Goal: Task Accomplishment & Management: Use online tool/utility

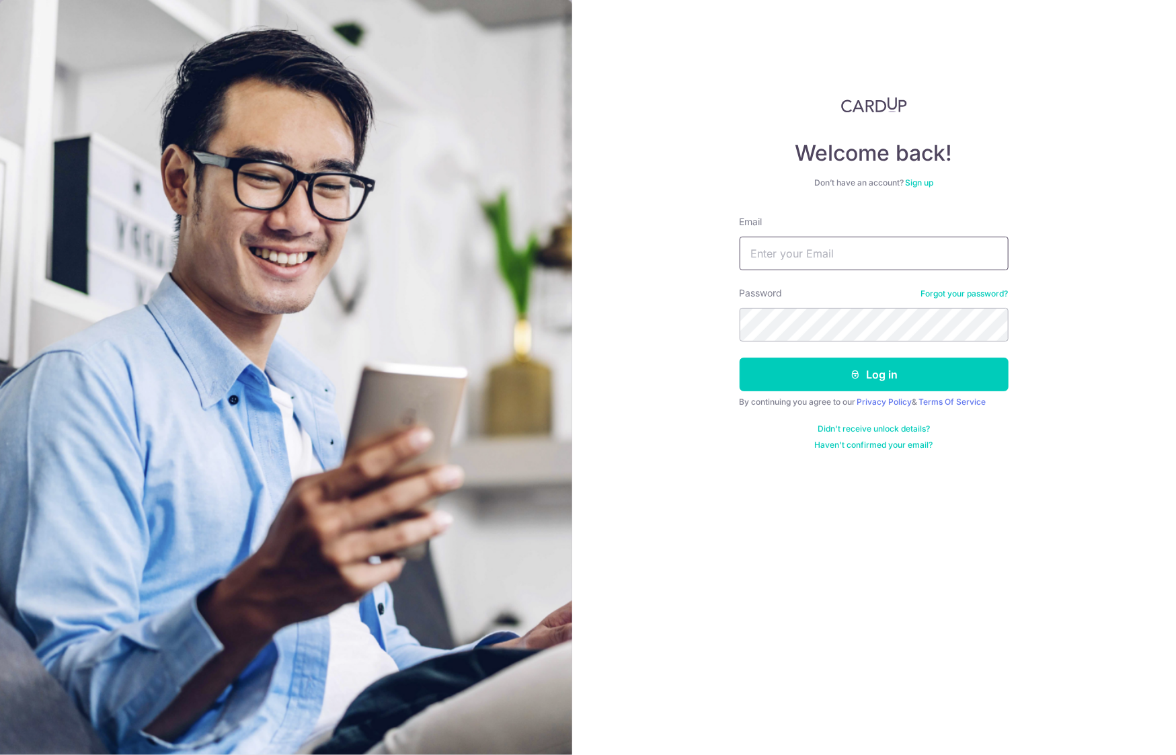
type input "management@monolabstudio.com"
click at [791, 382] on button "Log in" at bounding box center [873, 375] width 269 height 34
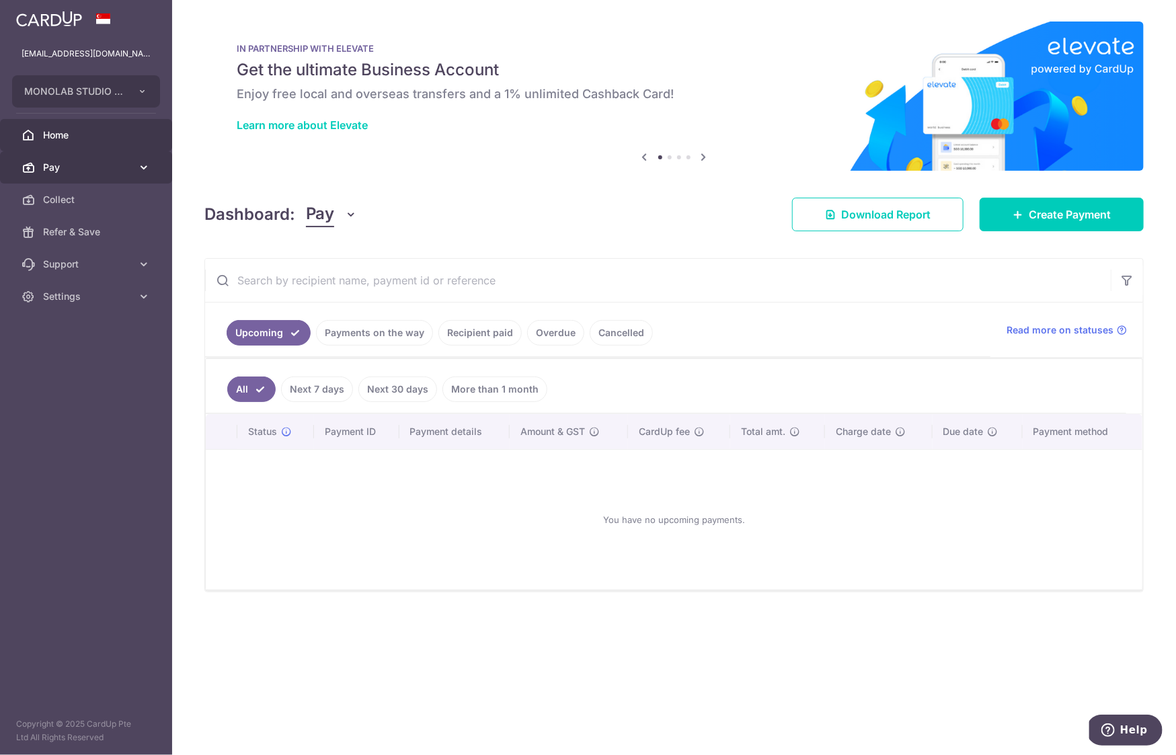
click at [79, 165] on span "Pay" at bounding box center [87, 167] width 89 height 13
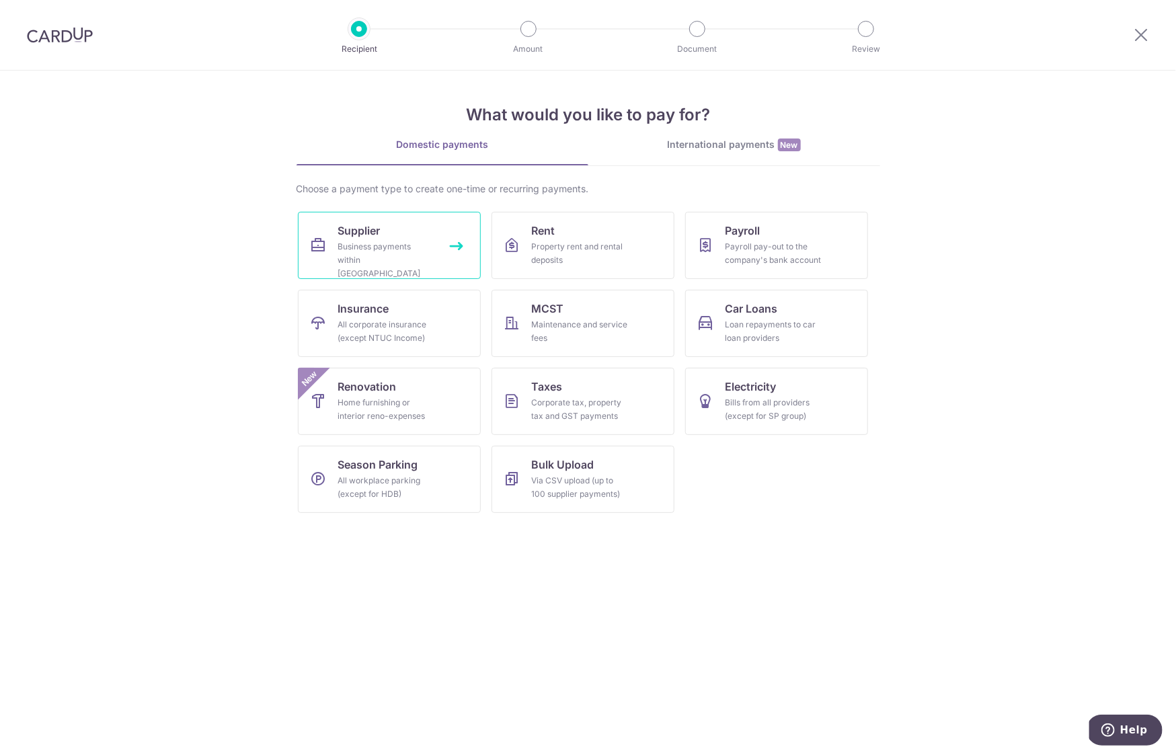
click at [370, 240] on div "Business payments within Singapore" at bounding box center [386, 260] width 97 height 40
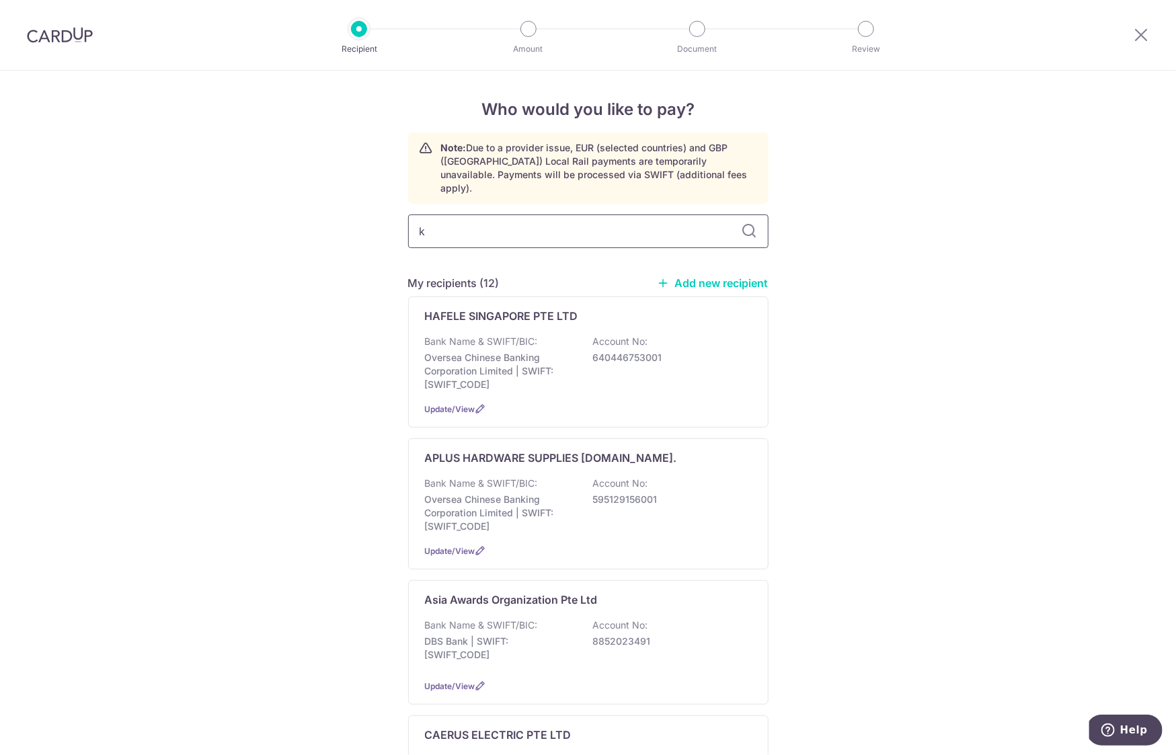
type input "ks"
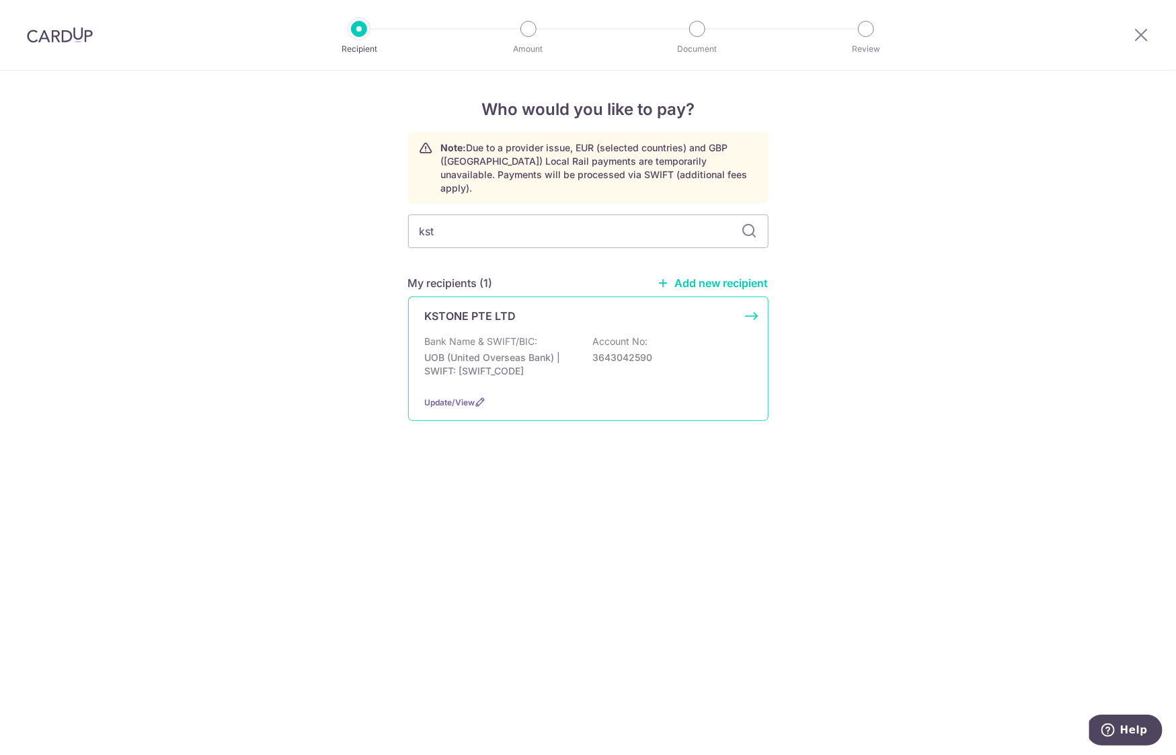
type input "kst"
click at [505, 351] on p "UOB (United Overseas Bank) | SWIFT: UOVBSGSGXXX" at bounding box center [500, 364] width 151 height 27
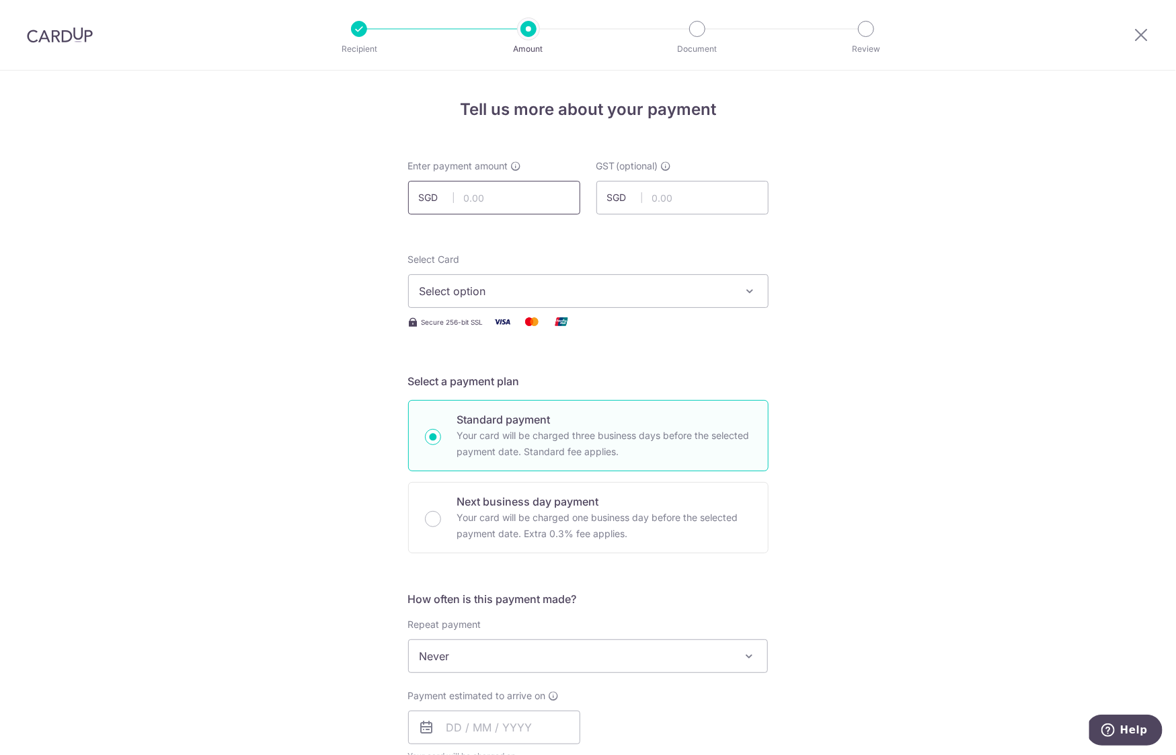
click at [503, 186] on input "text" at bounding box center [494, 198] width 172 height 34
type input "1,339.20"
click at [665, 195] on input "text" at bounding box center [682, 198] width 172 height 34
type input "120.53"
click at [492, 286] on span "Select option" at bounding box center [575, 291] width 313 height 16
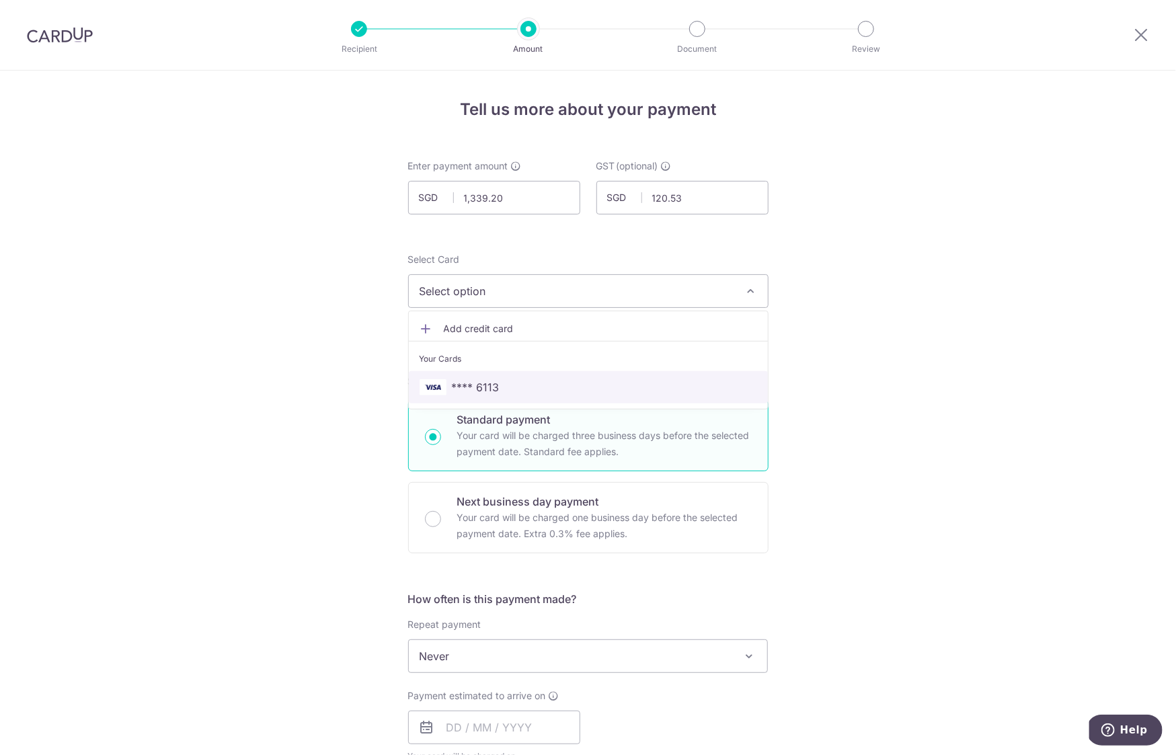
click at [482, 381] on span "**** 6113" at bounding box center [476, 387] width 48 height 16
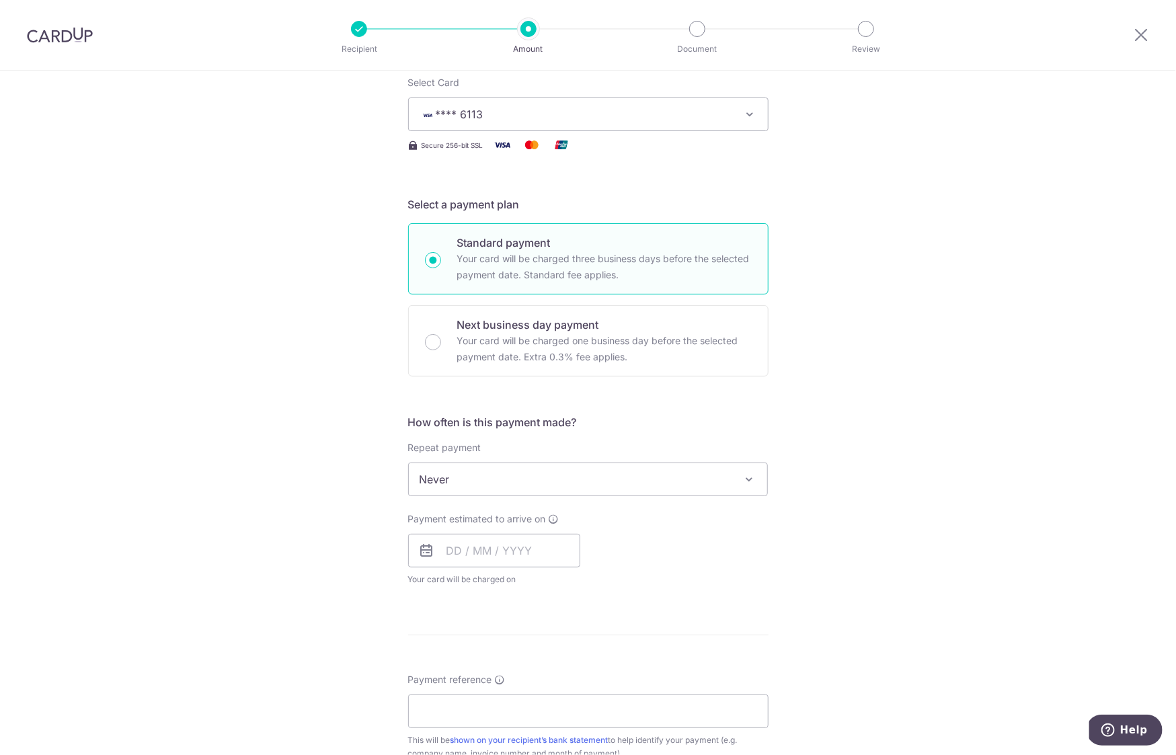
scroll to position [265, 0]
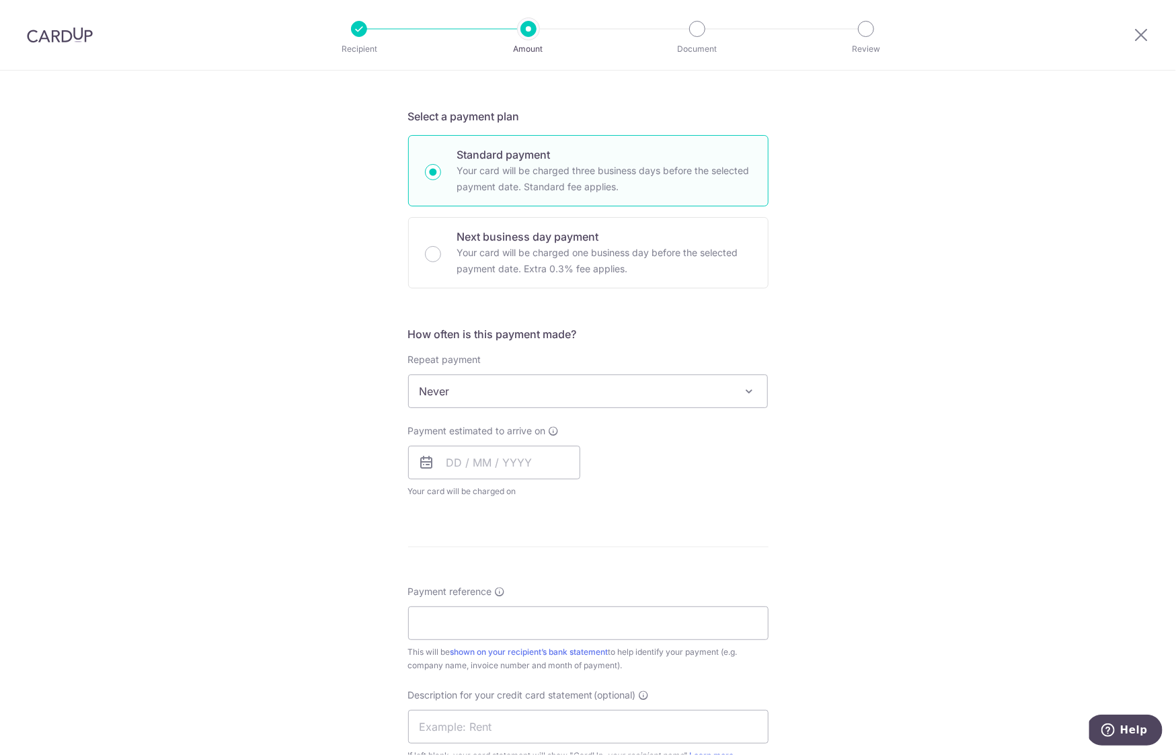
click at [614, 384] on span "Never" at bounding box center [588, 391] width 359 height 32
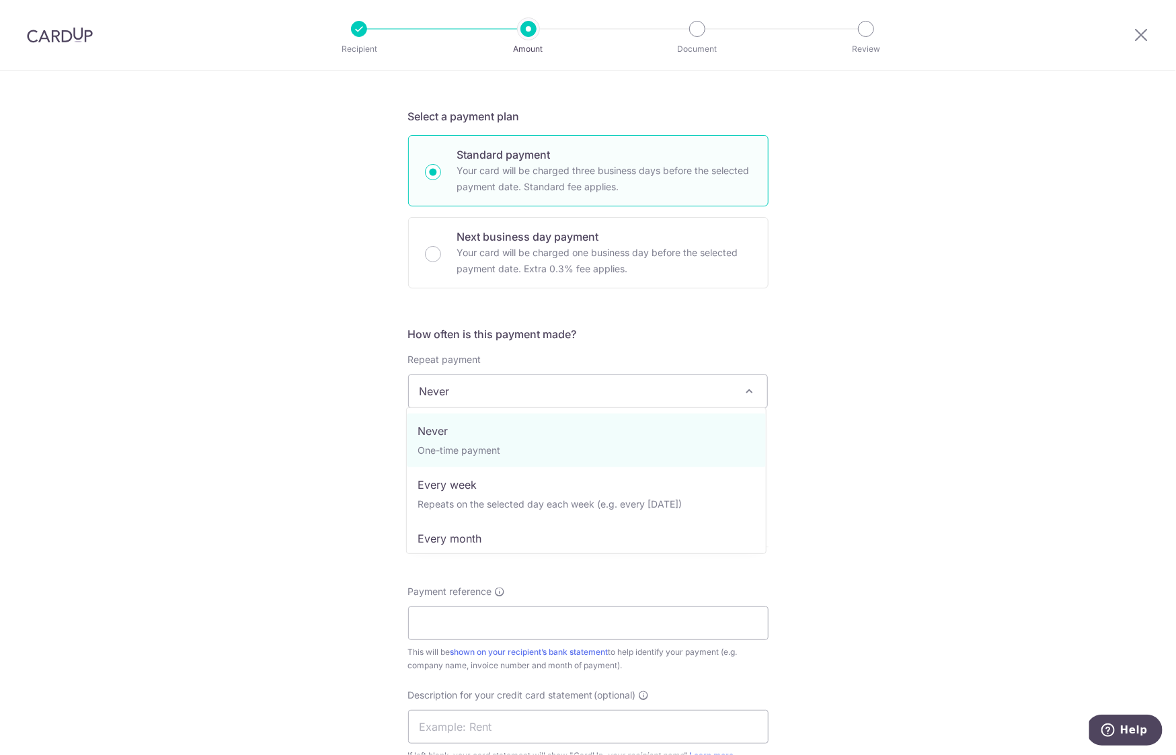
click at [1000, 349] on div "Tell us more about your payment Enter payment amount SGD 1,339.20 1339.20 GST (…" at bounding box center [588, 459] width 1176 height 1306
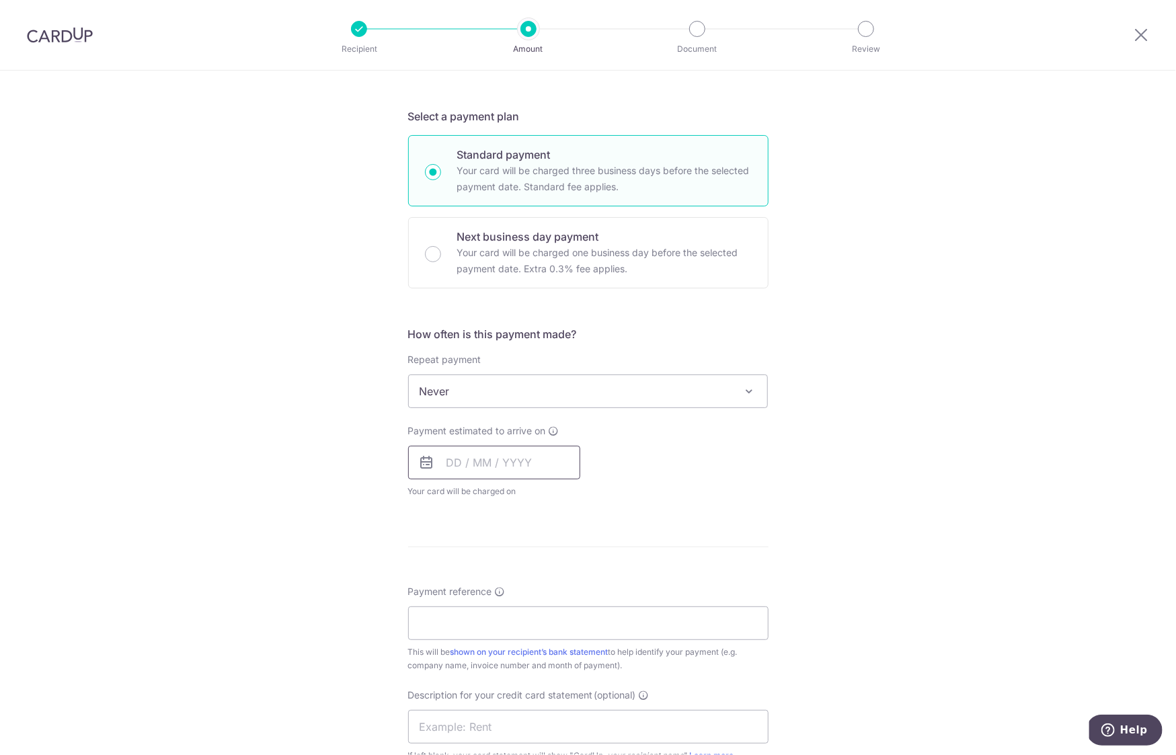
click at [544, 455] on input "text" at bounding box center [494, 463] width 172 height 34
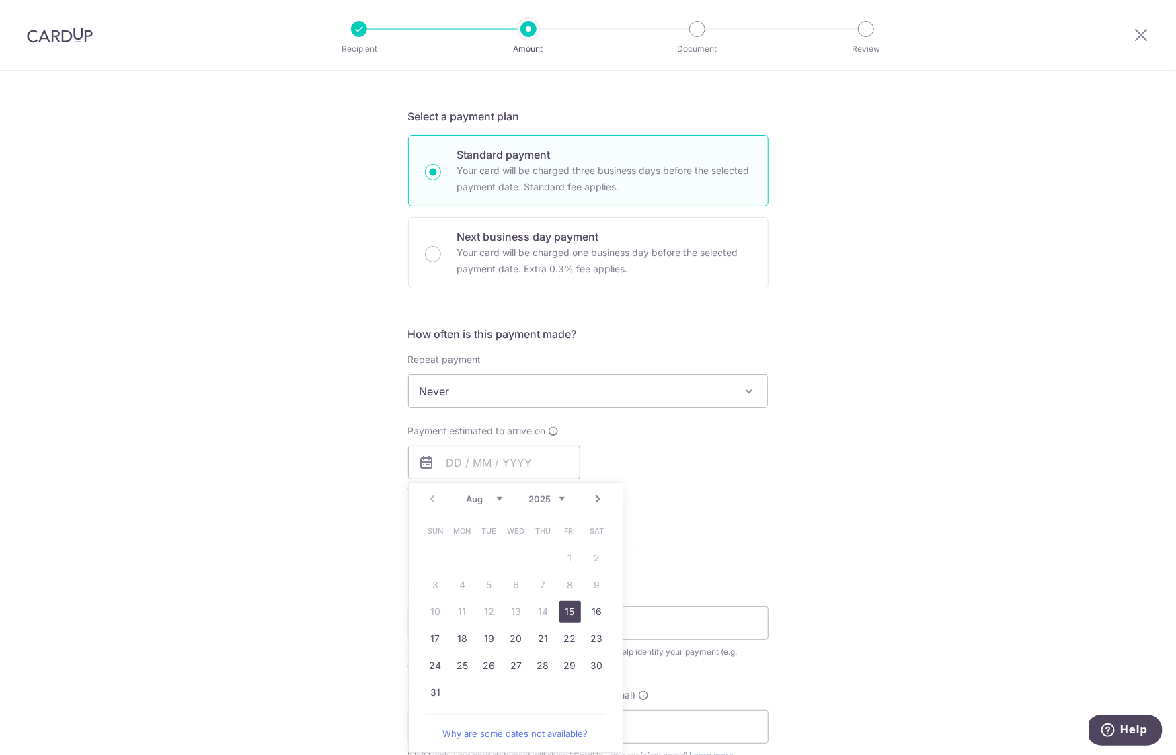
click at [570, 606] on link "15" at bounding box center [570, 612] width 22 height 22
type input "15/08/2025"
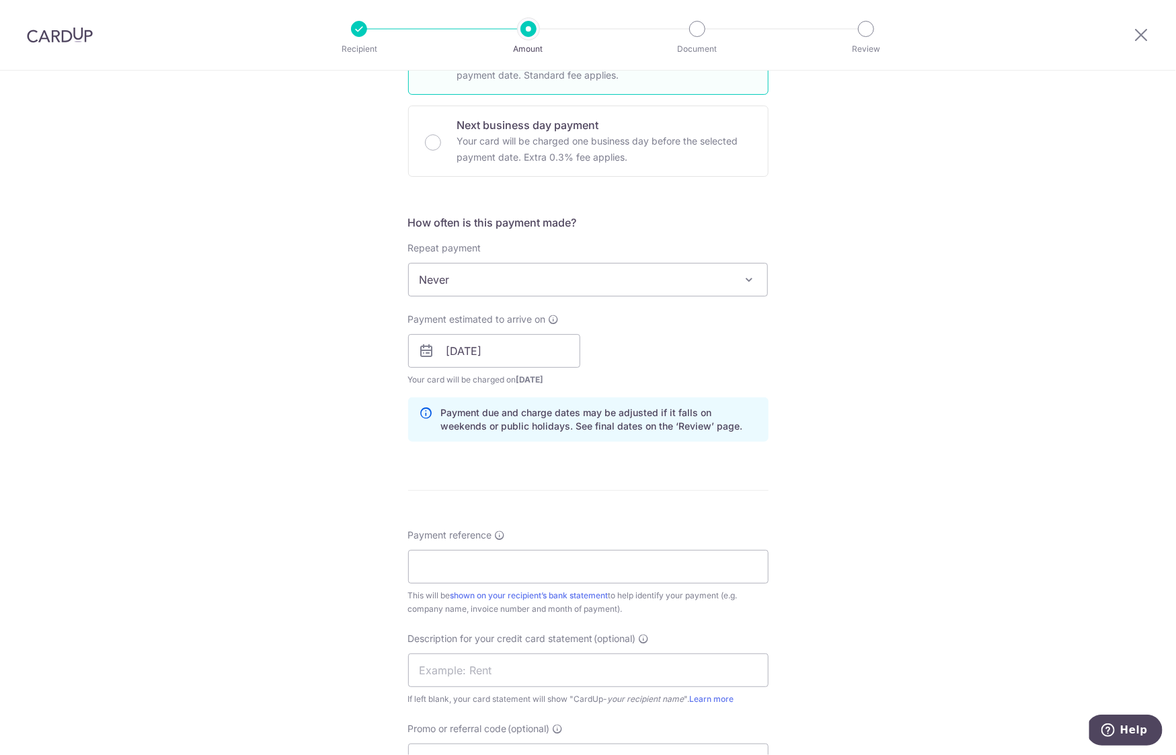
scroll to position [396, 0]
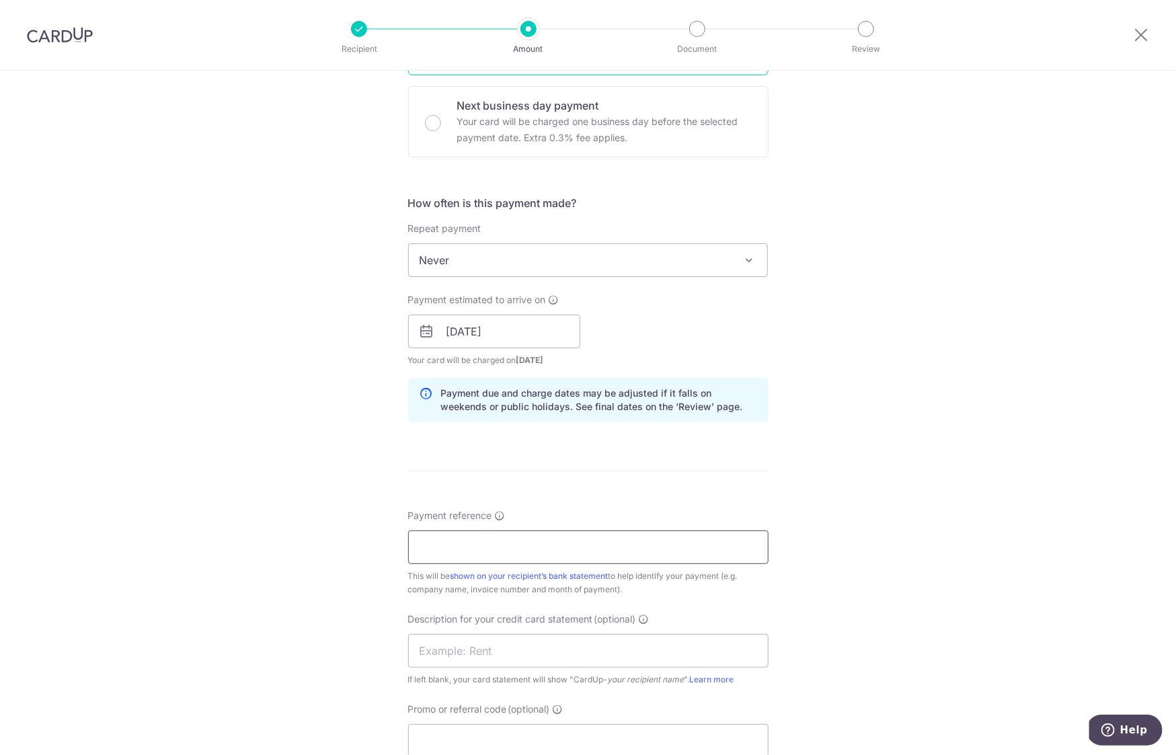
click at [463, 546] on input "Payment reference" at bounding box center [588, 547] width 360 height 34
click at [438, 544] on input "IN2508070" at bounding box center [588, 547] width 360 height 34
type input "IN2508070"
click at [467, 651] on input "text" at bounding box center [588, 651] width 360 height 34
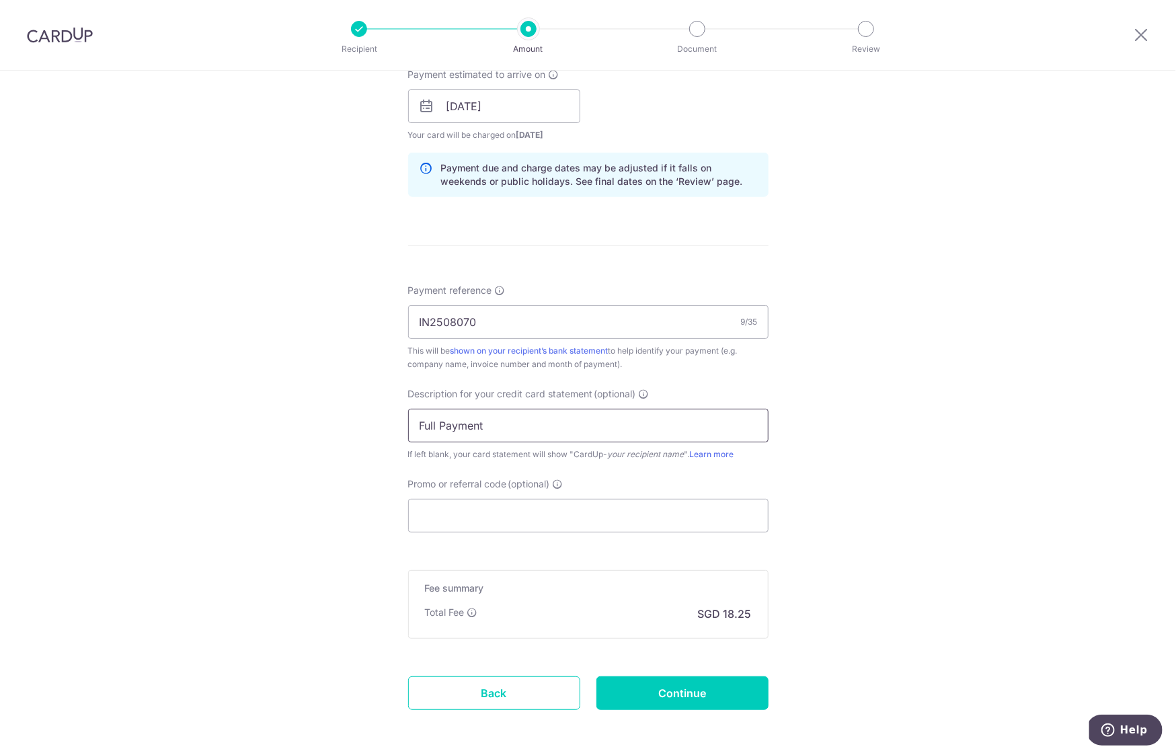
scroll to position [672, 0]
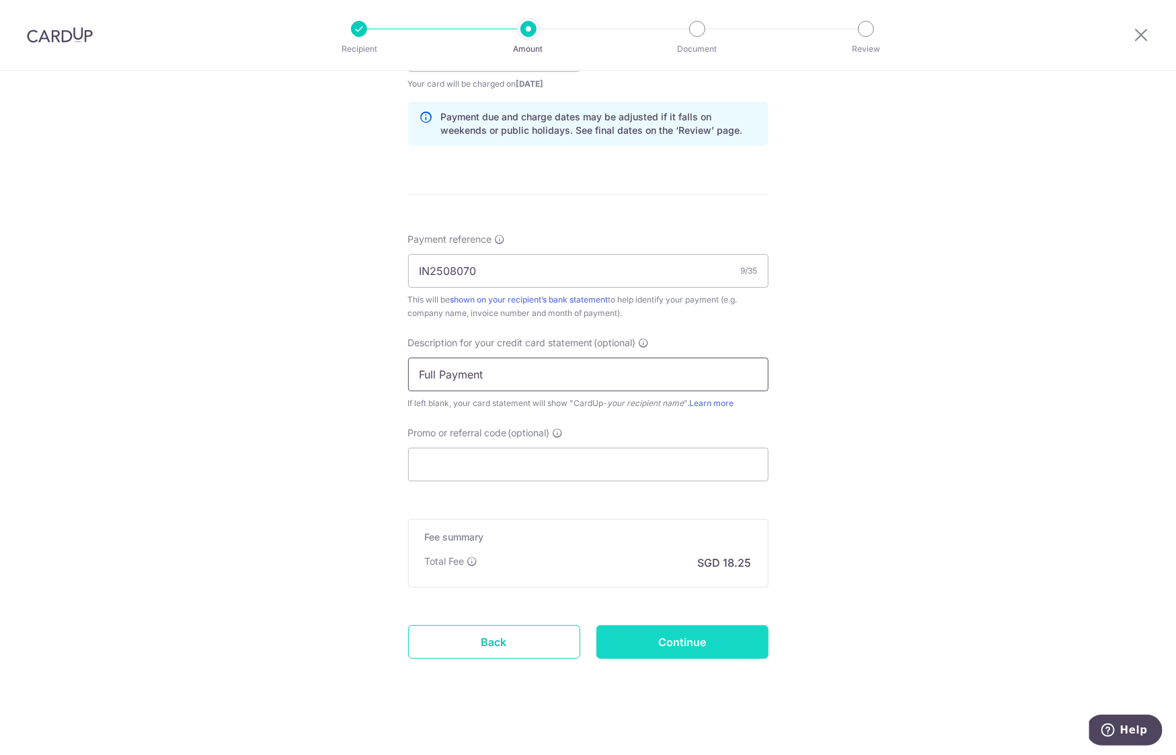
type input "Full Payment"
click at [682, 633] on input "Continue" at bounding box center [682, 642] width 172 height 34
type input "Create Schedule"
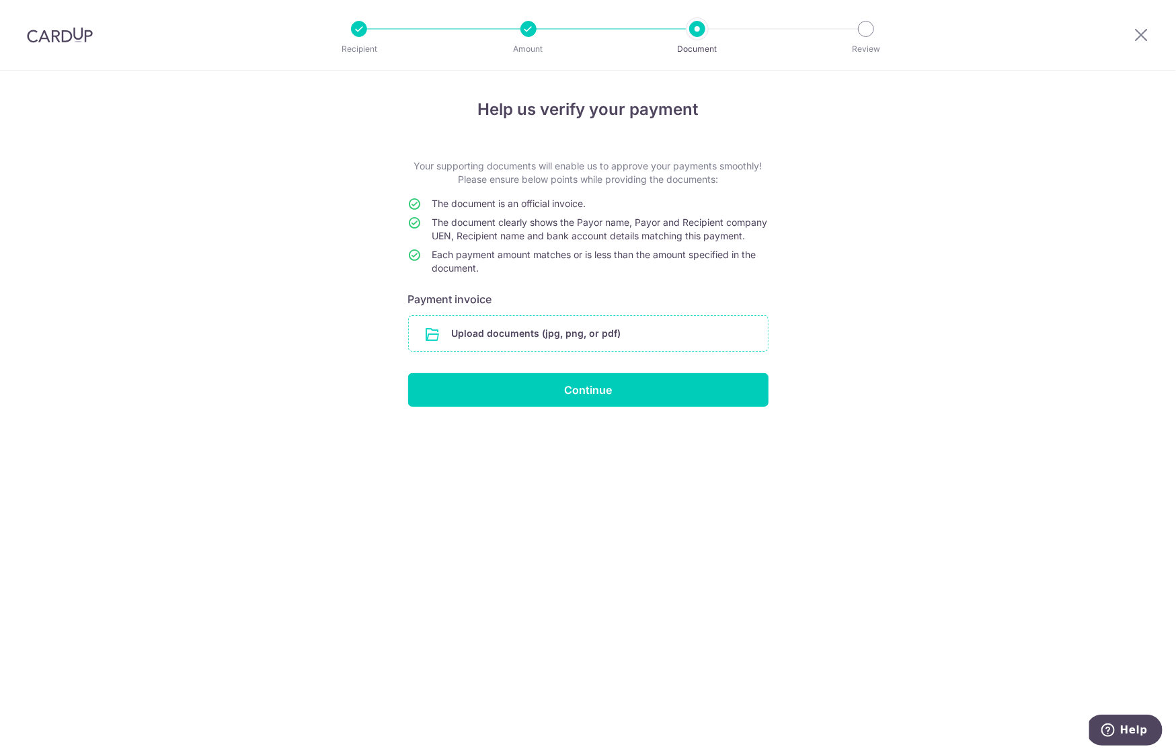
click at [570, 337] on input "file" at bounding box center [588, 333] width 359 height 35
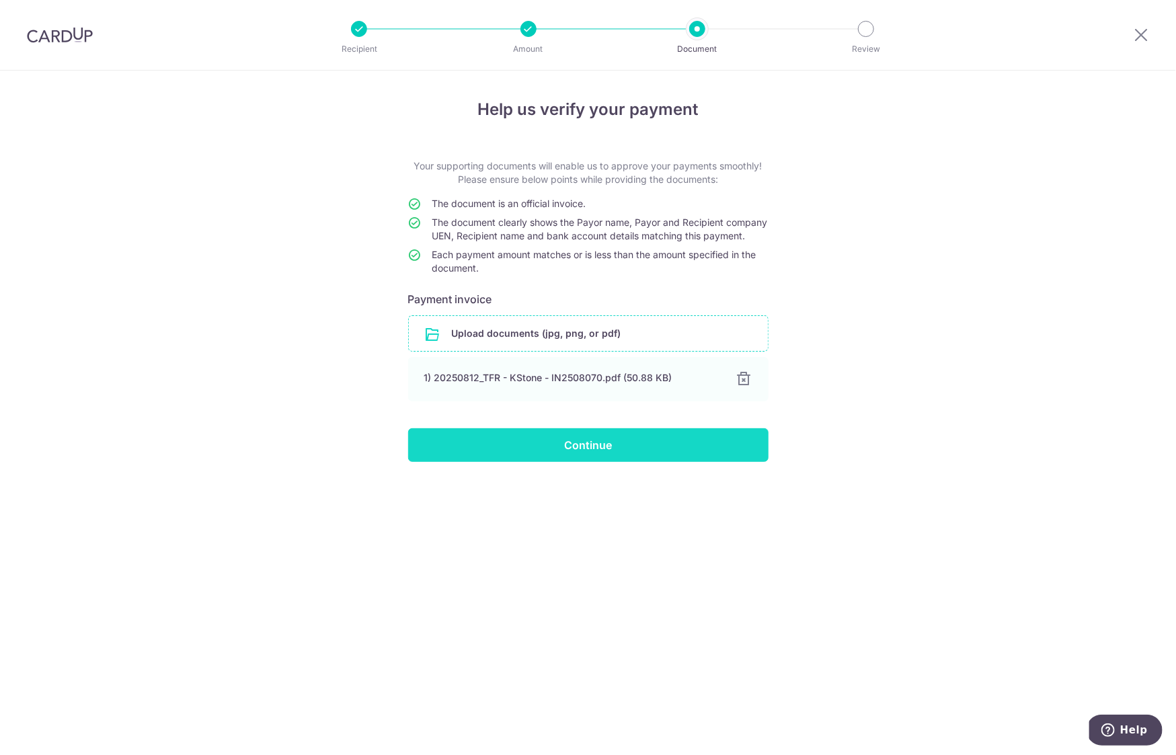
click at [597, 442] on input "Continue" at bounding box center [588, 445] width 360 height 34
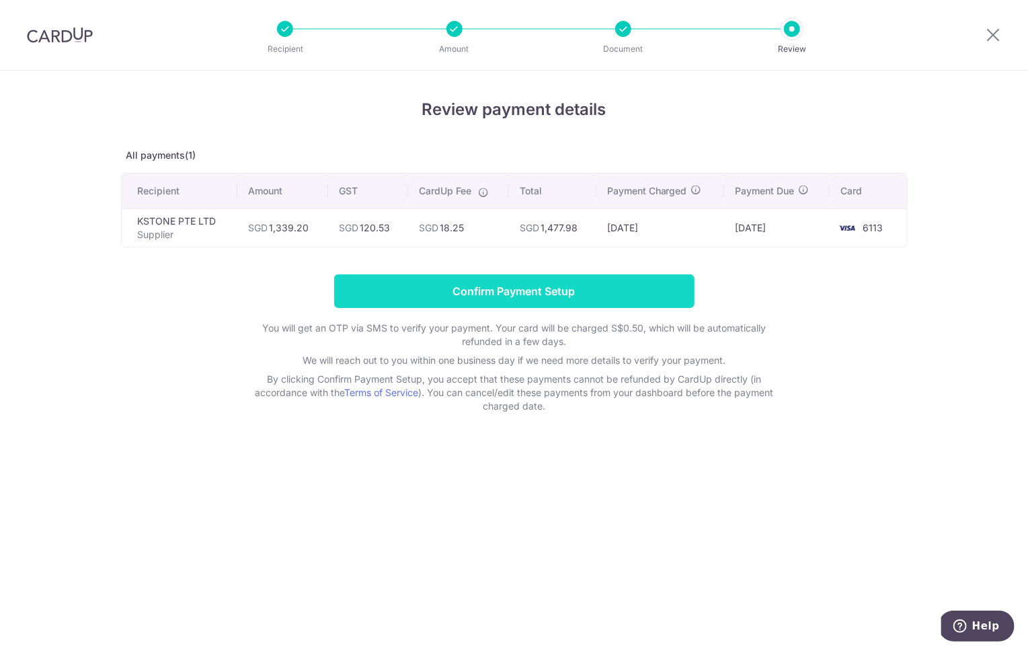
click at [511, 284] on input "Confirm Payment Setup" at bounding box center [514, 291] width 360 height 34
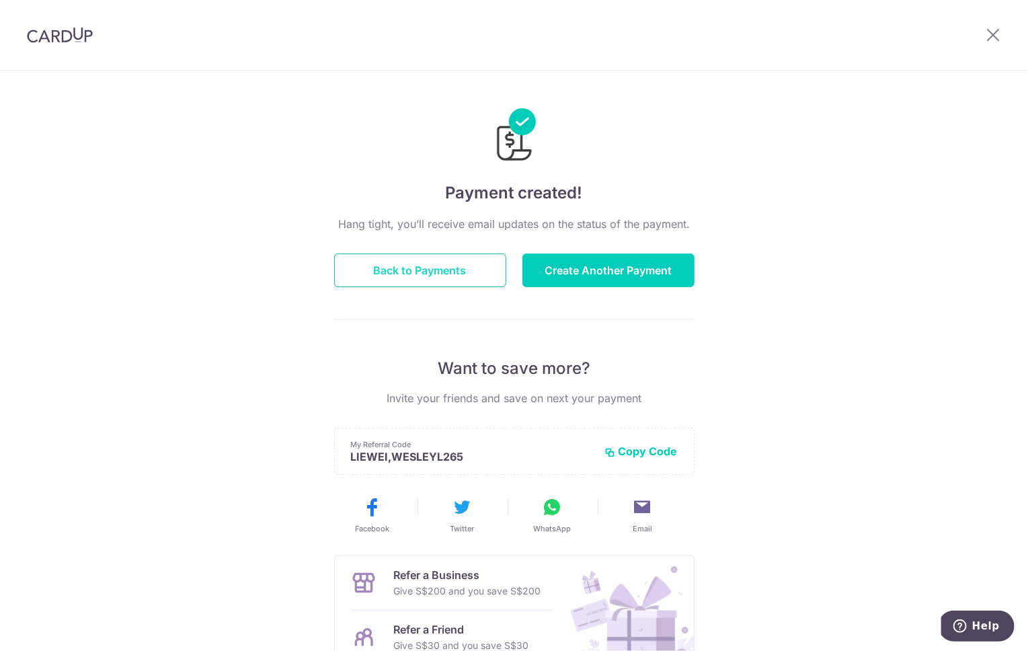
click at [471, 279] on button "Back to Payments" at bounding box center [420, 270] width 172 height 34
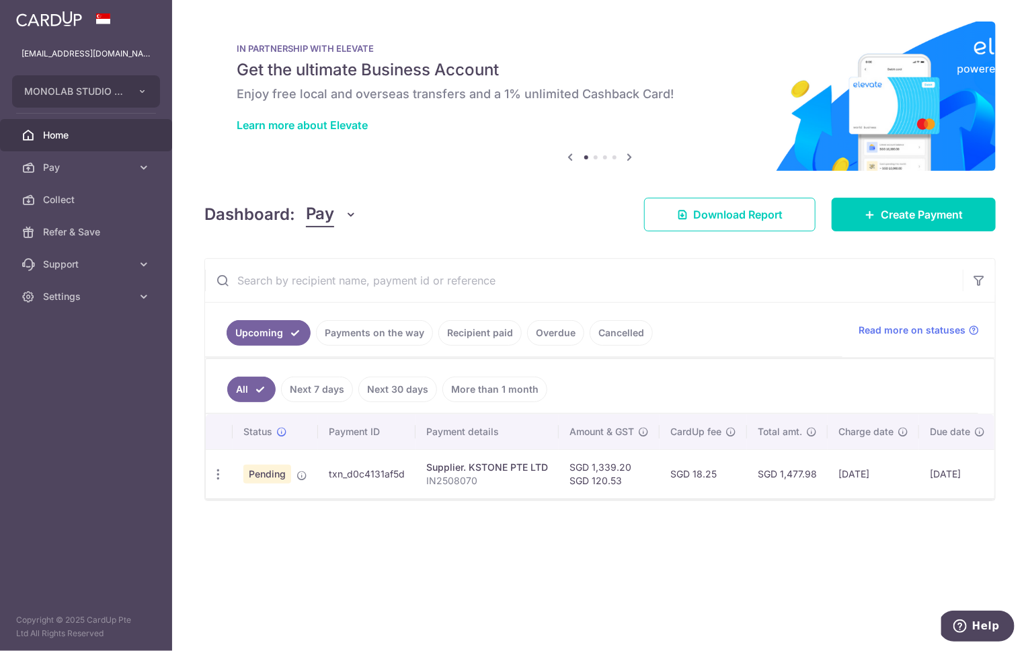
click at [517, 540] on div "× Pause Schedule Pause all future payments in this series Pause just this one p…" at bounding box center [600, 325] width 856 height 651
